Goal: Information Seeking & Learning: Learn about a topic

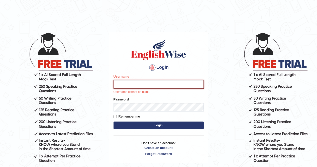
type input "Aryasmarika"
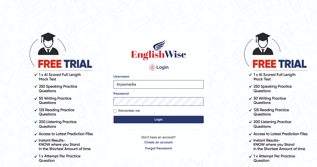
click at [131, 120] on button "Login" at bounding box center [159, 120] width 90 height 8
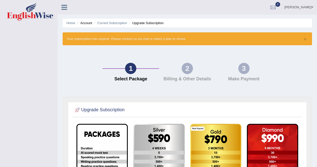
click at [303, 5] on link "[PERSON_NAME]" at bounding box center [299, 6] width 36 height 13
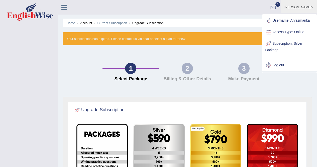
click at [274, 66] on link "Log out" at bounding box center [289, 65] width 54 height 12
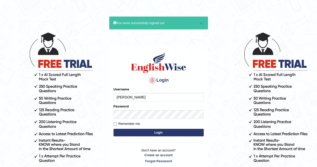
type input "Sandyarya"
click at [127, 137] on form "Please fix the following errors: Username Sandyarya Password Remember me Login" at bounding box center [159, 112] width 90 height 50
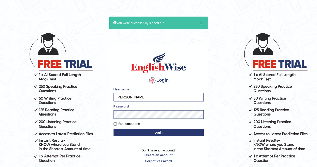
click at [127, 135] on button "Login" at bounding box center [159, 133] width 90 height 8
click at [113, 123] on div "Login Please fix the following errors: Username Sandyarya Password Remember me …" at bounding box center [158, 107] width 99 height 126
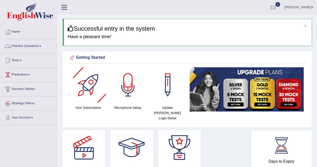
click at [34, 46] on link "Practice Questions" at bounding box center [28, 45] width 57 height 13
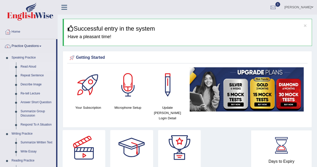
click at [31, 65] on link "Read Aloud" at bounding box center [37, 66] width 38 height 9
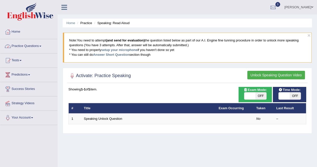
click at [36, 45] on link "Practice Questions" at bounding box center [28, 45] width 57 height 13
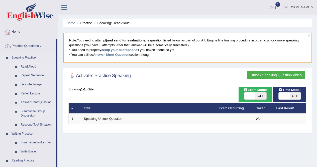
click at [25, 111] on link "Summarize Group Discussion" at bounding box center [37, 113] width 38 height 13
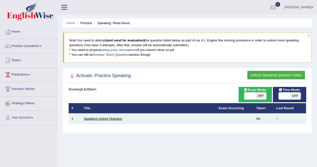
click at [94, 120] on link "Speaking Unlock Question" at bounding box center [103, 119] width 38 height 4
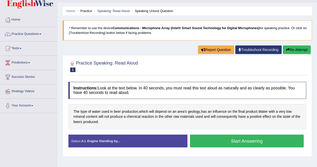
scroll to position [13, 0]
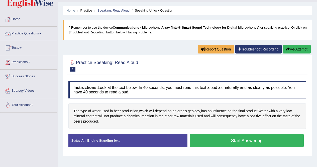
click at [29, 33] on link "Practice Questions" at bounding box center [28, 33] width 57 height 13
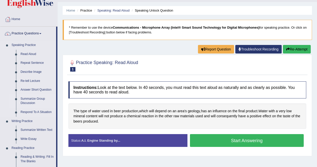
click at [33, 97] on link "Summarize Group Discussion" at bounding box center [37, 100] width 38 height 13
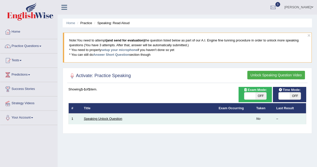
click at [101, 117] on link "Speaking Unlock Question" at bounding box center [103, 119] width 38 height 4
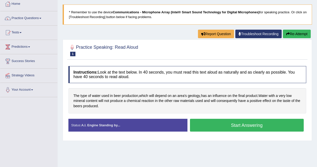
scroll to position [29, 0]
